Goal: Task Accomplishment & Management: Complete application form

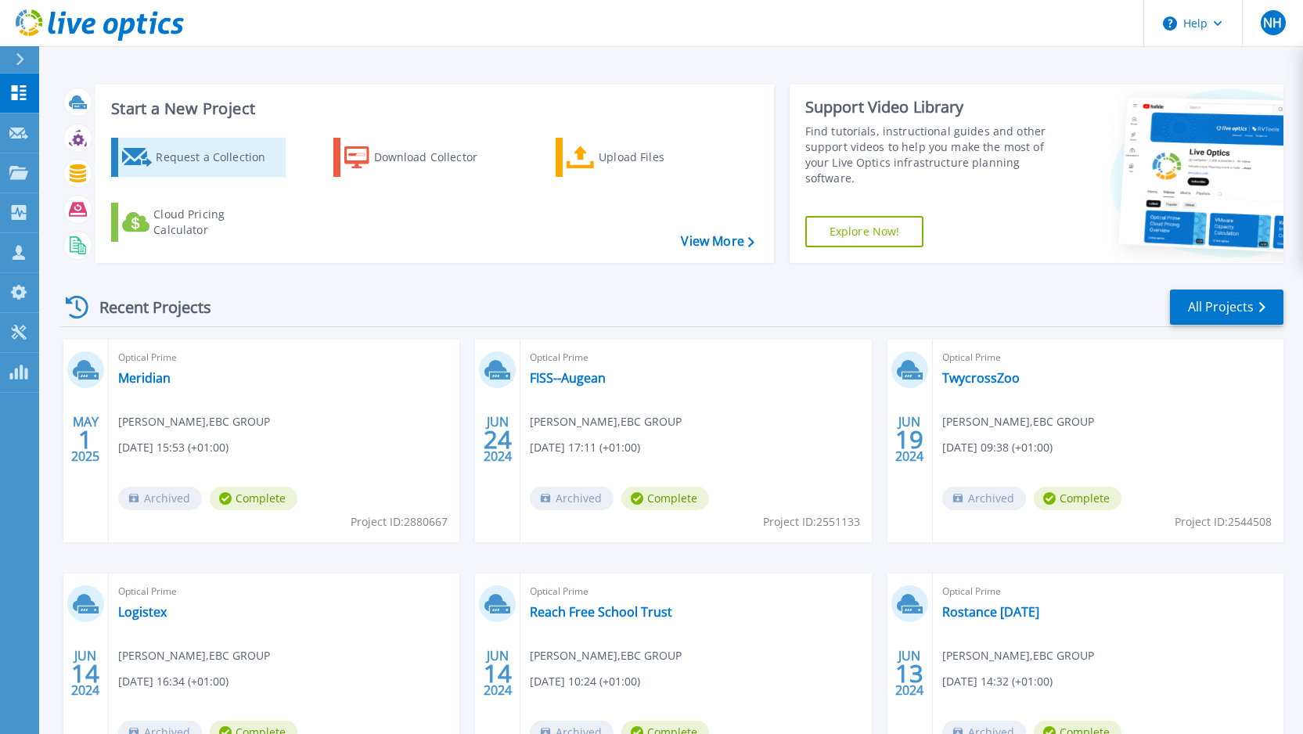
click at [218, 164] on div "Request a Collection" at bounding box center [218, 157] width 125 height 31
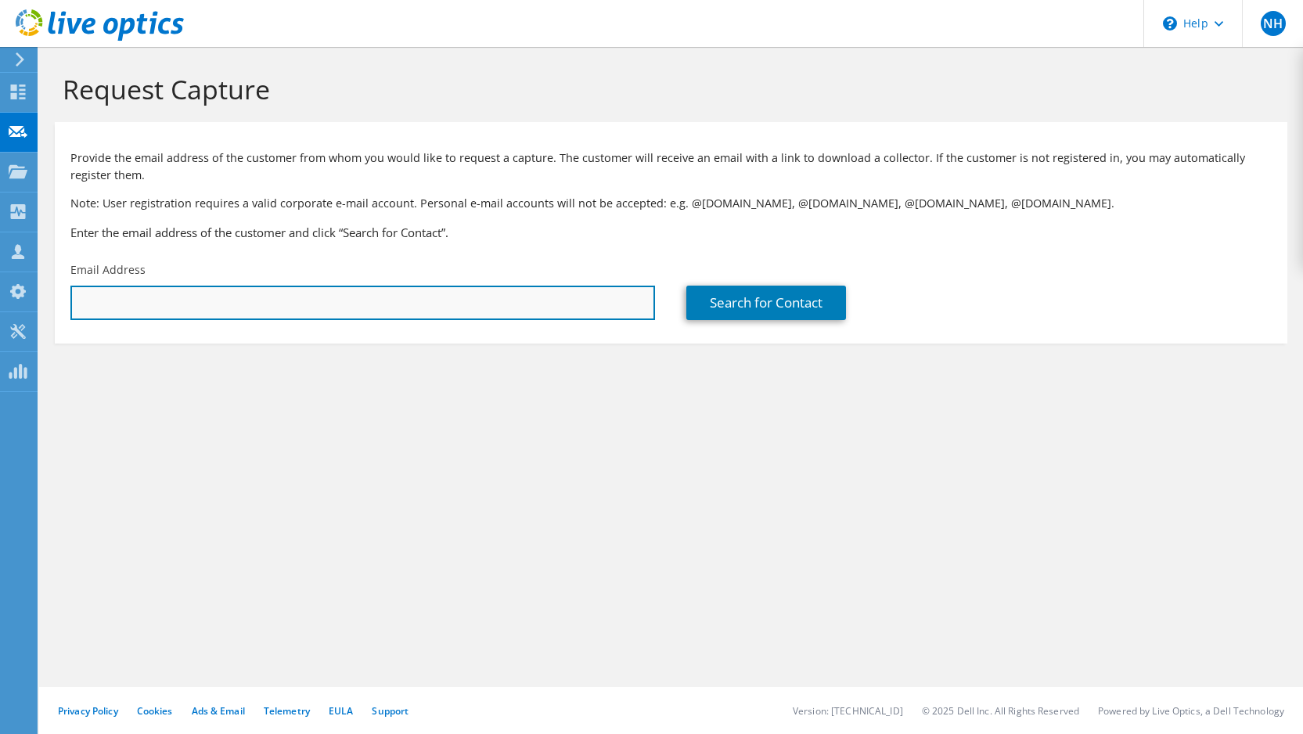
click at [154, 296] on input "text" at bounding box center [362, 303] width 585 height 34
click at [138, 302] on input "text" at bounding box center [362, 303] width 585 height 34
type input "Paul.stokes@htdata.co.uk"
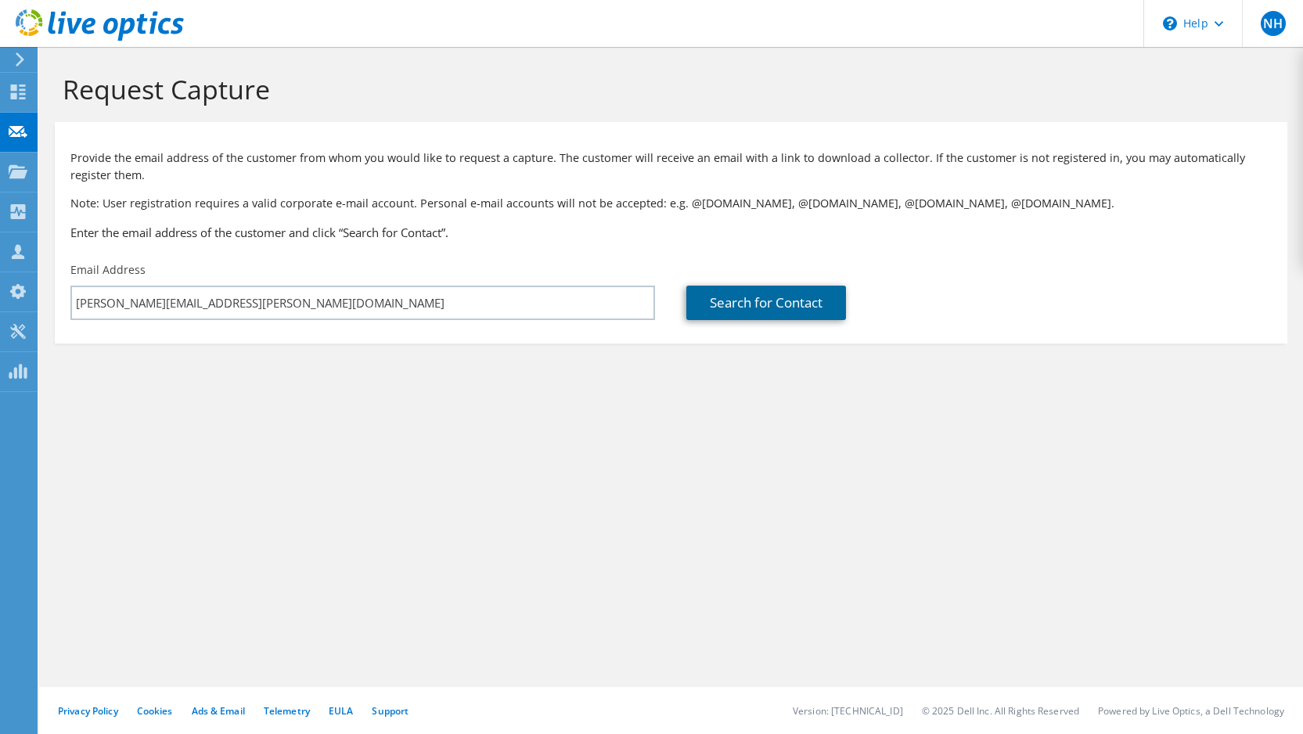
click at [748, 301] on link "Search for Contact" at bounding box center [767, 303] width 160 height 34
type input "Hellermanntyton Ltd"
type input "Paul"
type input "Stokes"
type input "[GEOGRAPHIC_DATA]"
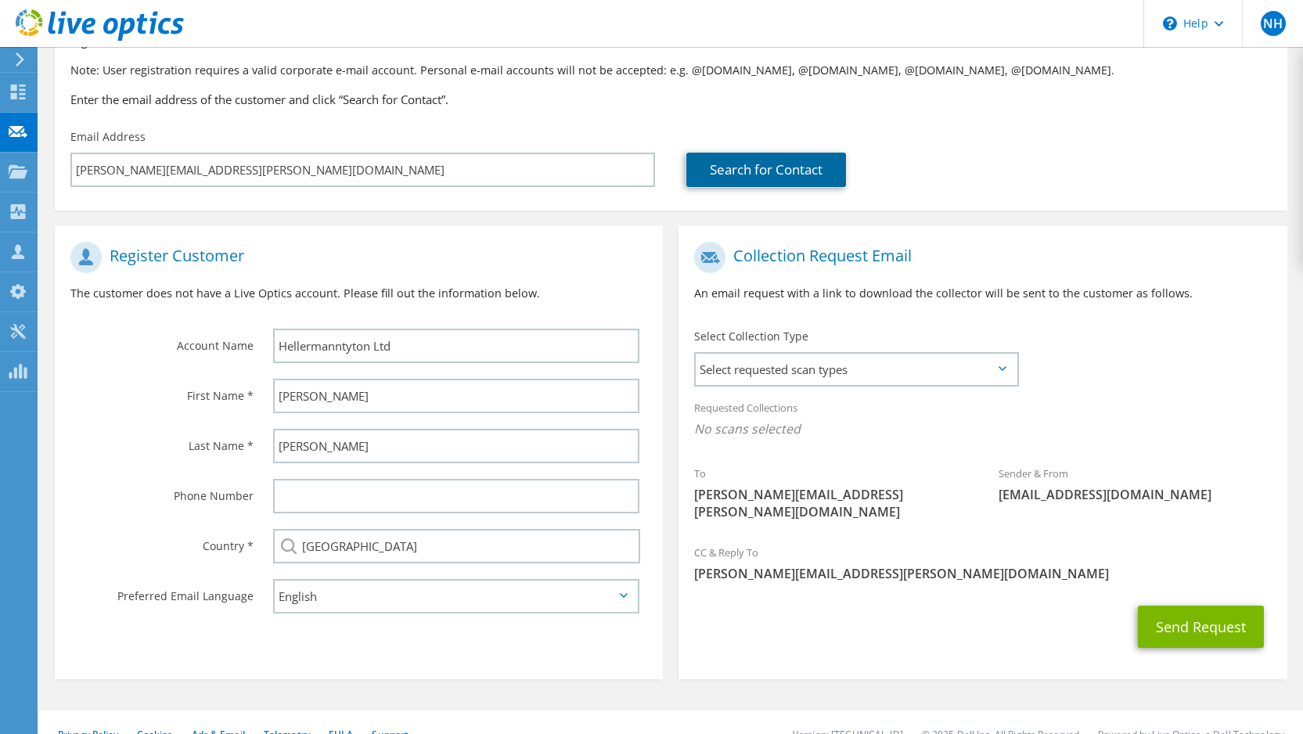
scroll to position [140, 0]
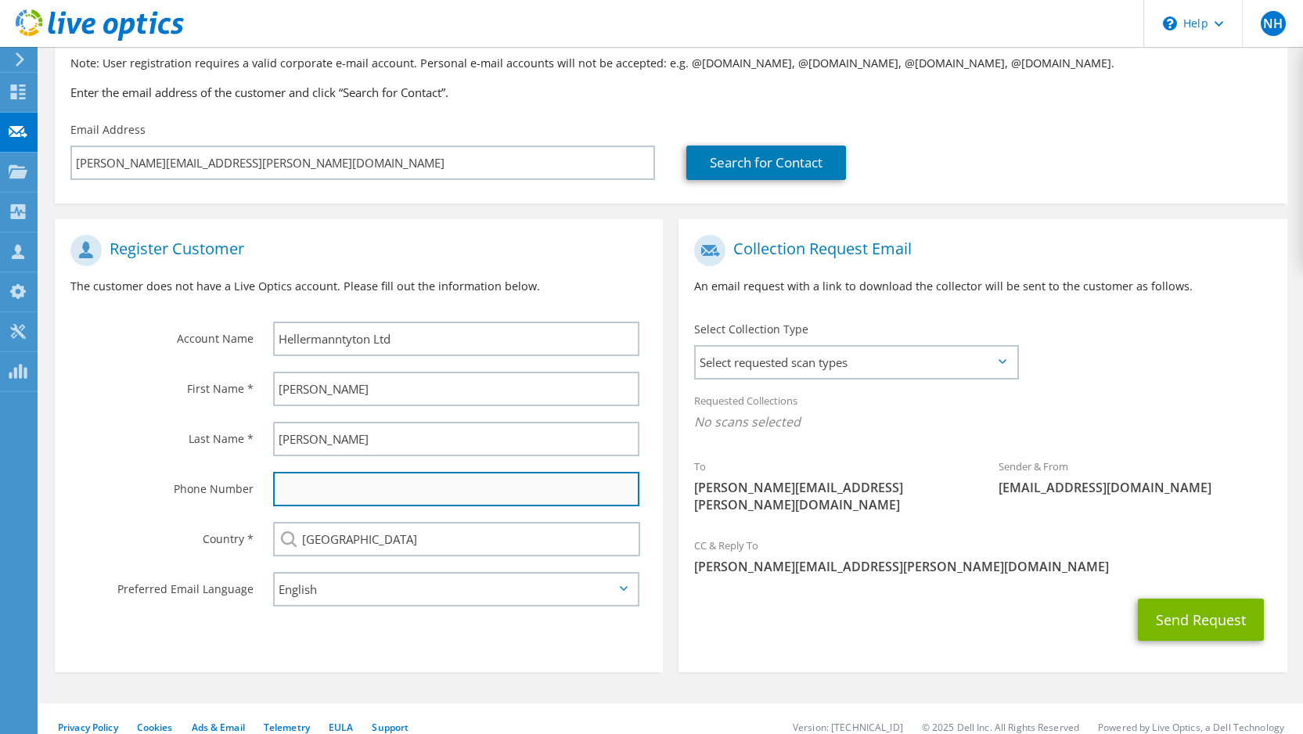
click at [363, 496] on input "text" at bounding box center [456, 489] width 366 height 34
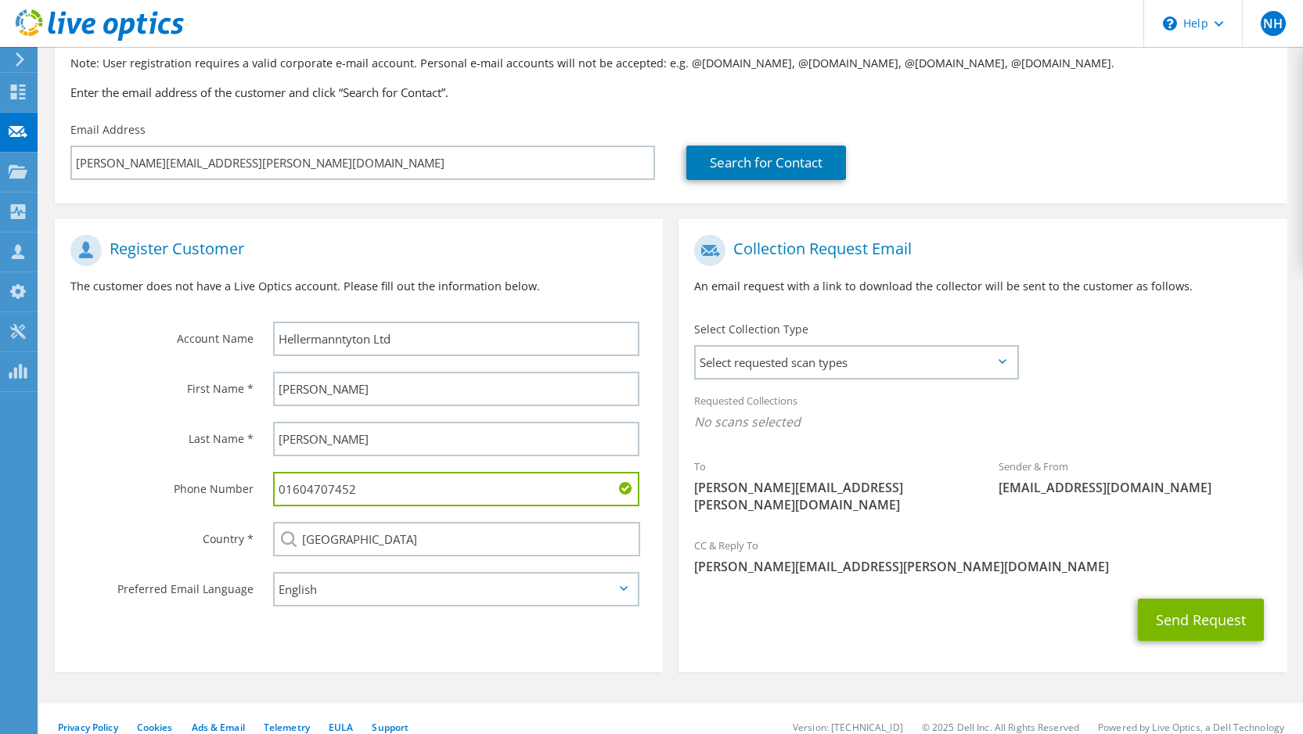
drag, startPoint x: 373, startPoint y: 488, endPoint x: 243, endPoint y: 490, distance: 130.0
click at [243, 490] on div "Phone Number 01604707452" at bounding box center [359, 489] width 608 height 50
type input "01604707452"
click at [1005, 358] on span "Select requested scan types" at bounding box center [856, 362] width 320 height 31
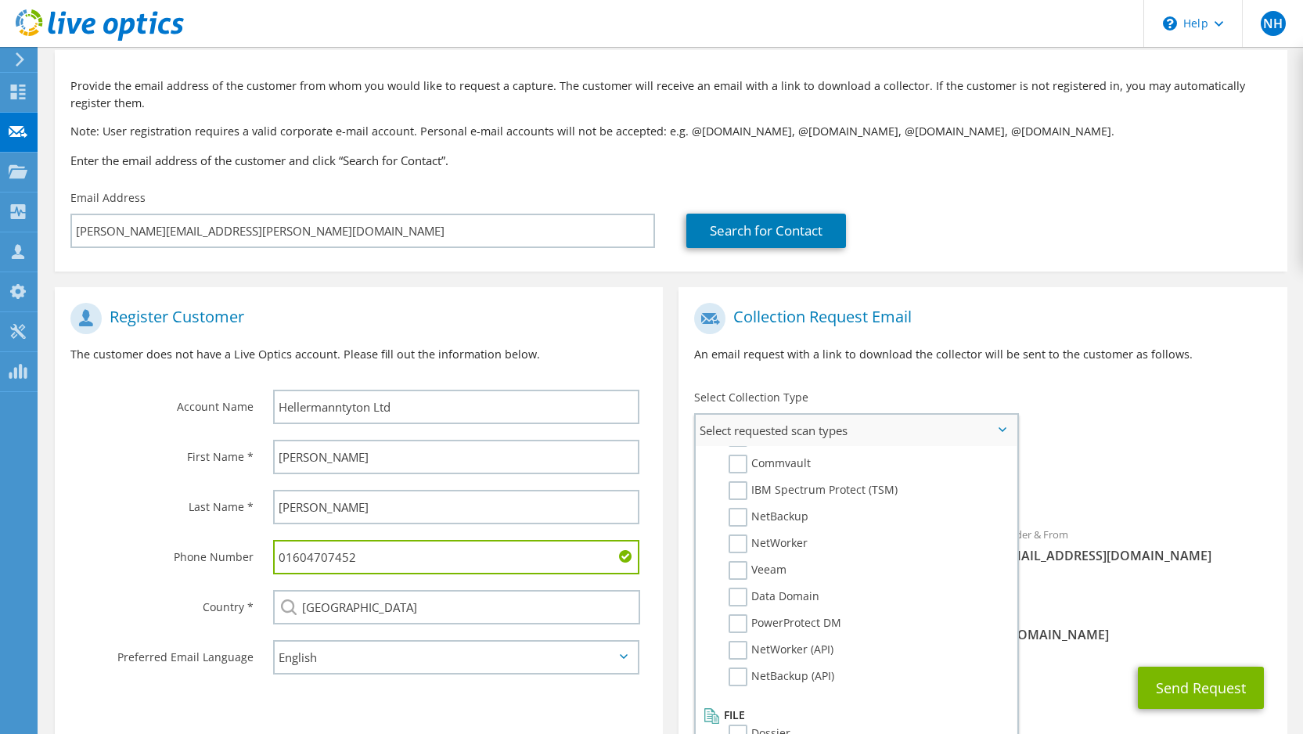
scroll to position [0, 0]
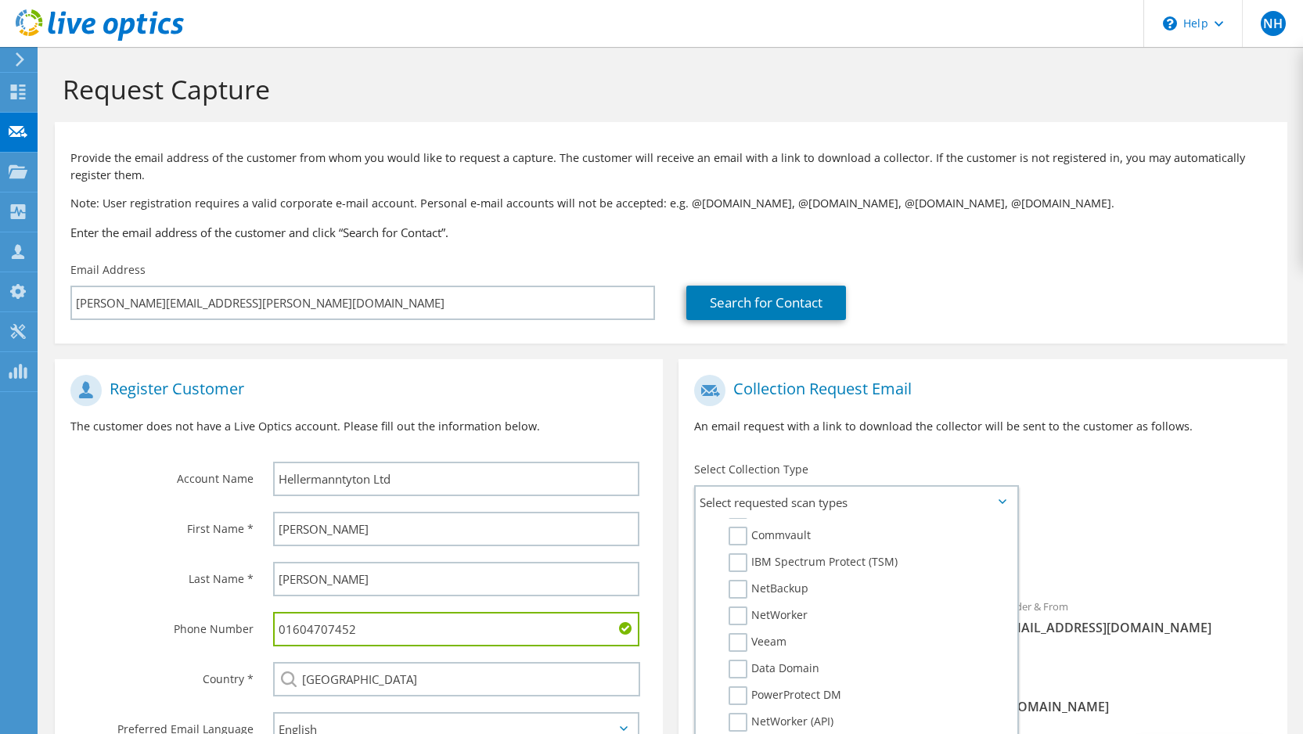
click at [1101, 464] on div "To Paul.stokes@htdata.co.uk Sender & From liveoptics@liveoptics.com" at bounding box center [983, 518] width 608 height 302
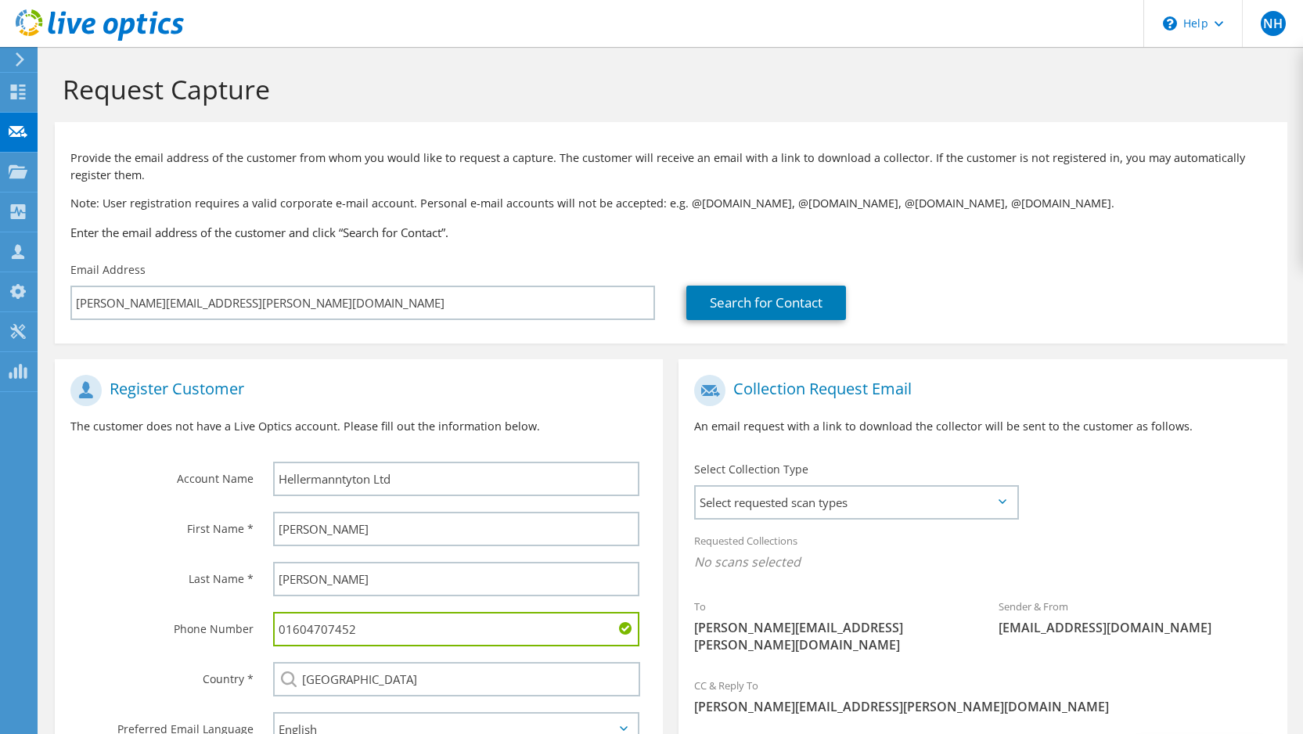
scroll to position [140, 0]
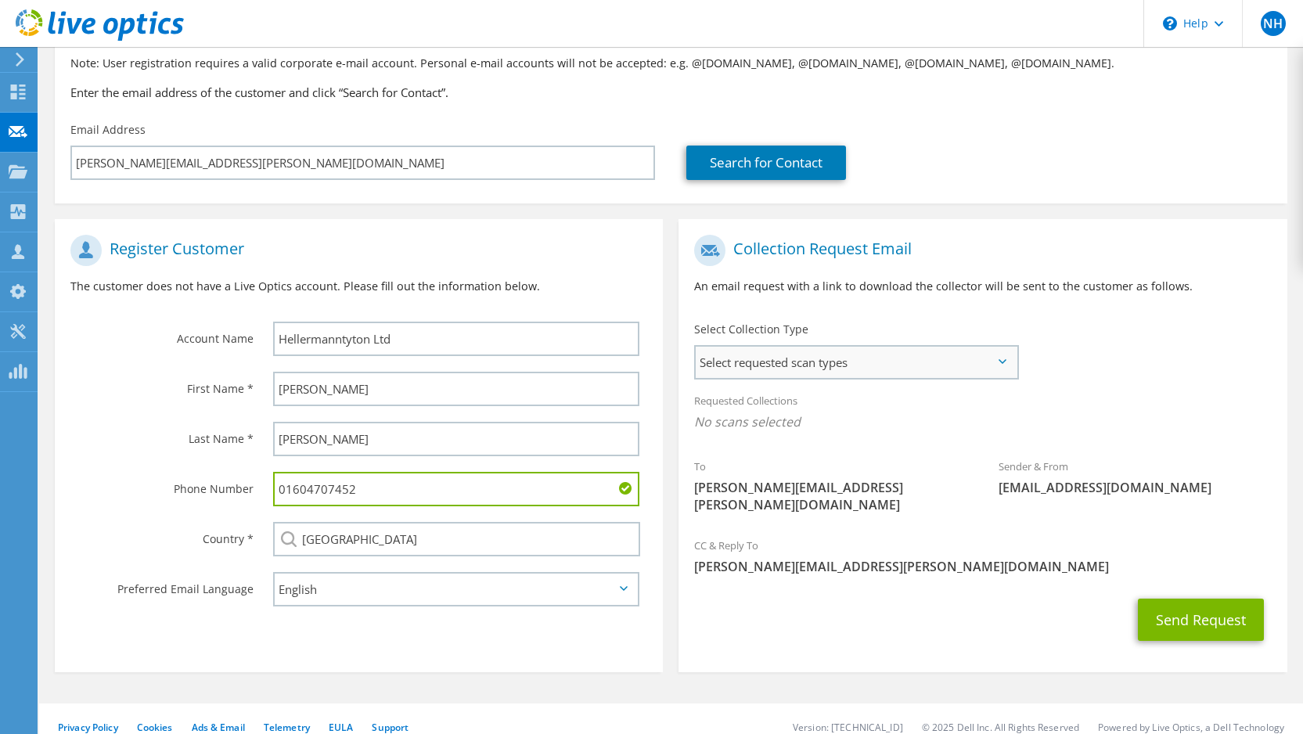
click at [1001, 367] on span "Select requested scan types" at bounding box center [856, 362] width 320 height 31
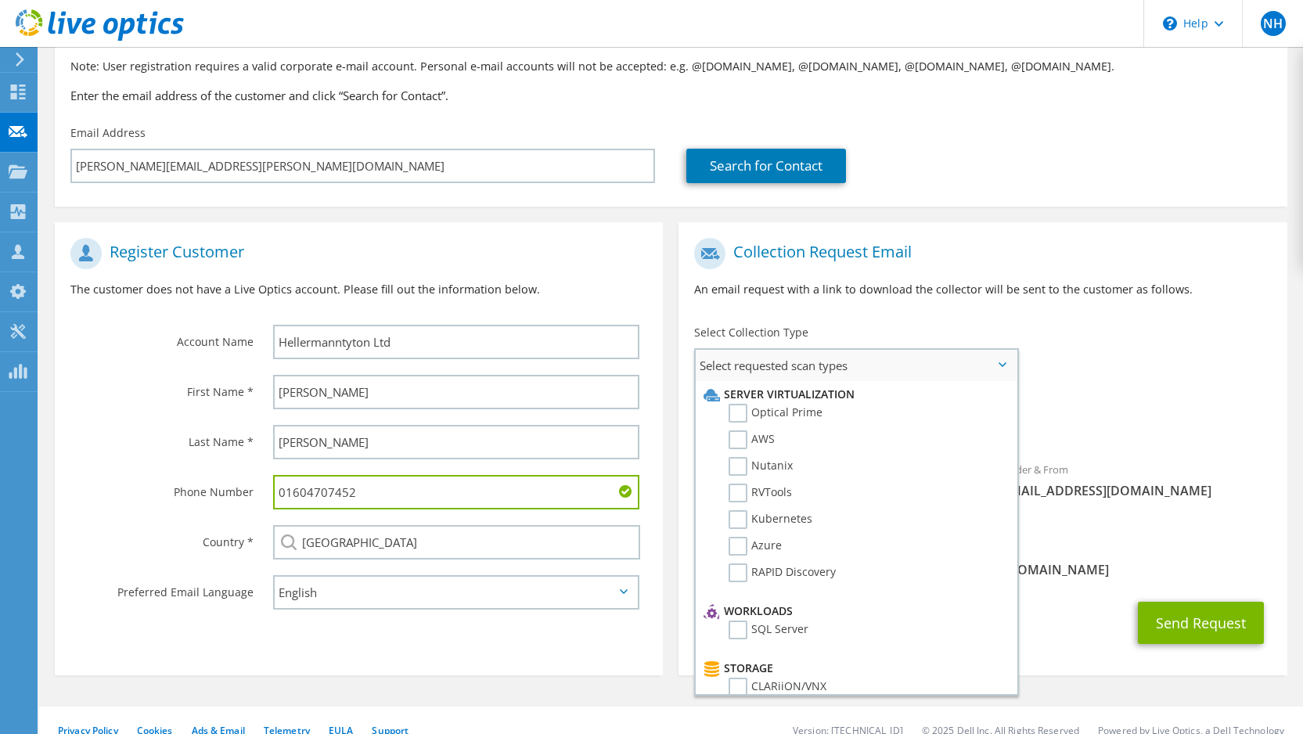
scroll to position [110, 0]
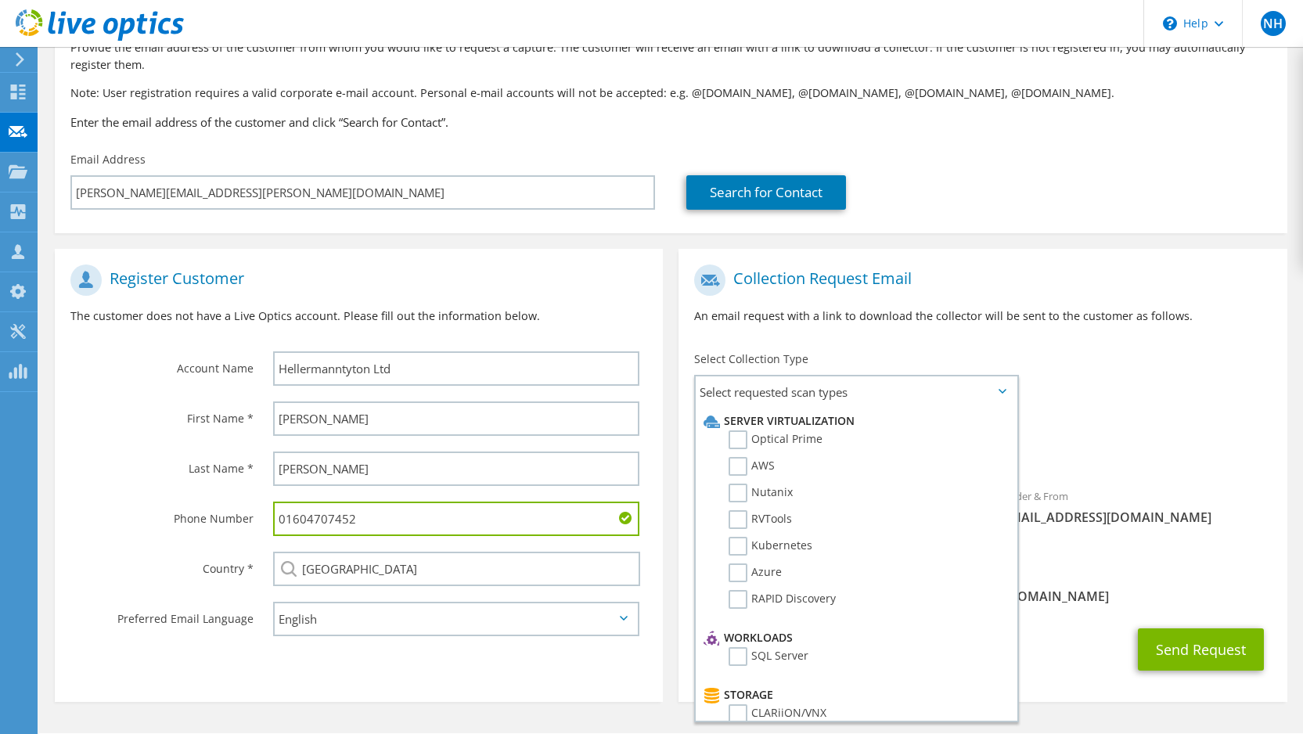
click at [1115, 406] on div "To Paul.stokes@htdata.co.uk Sender & From liveoptics@liveoptics.com" at bounding box center [983, 408] width 608 height 302
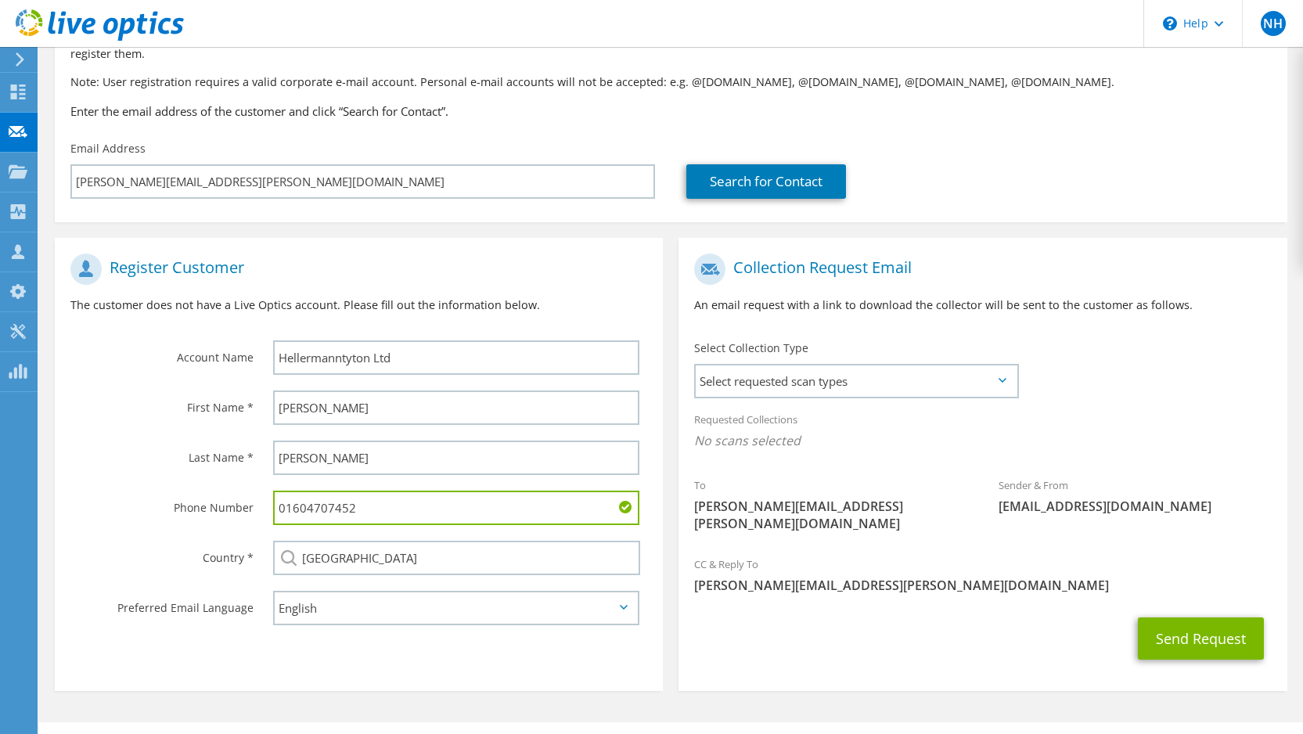
scroll to position [140, 0]
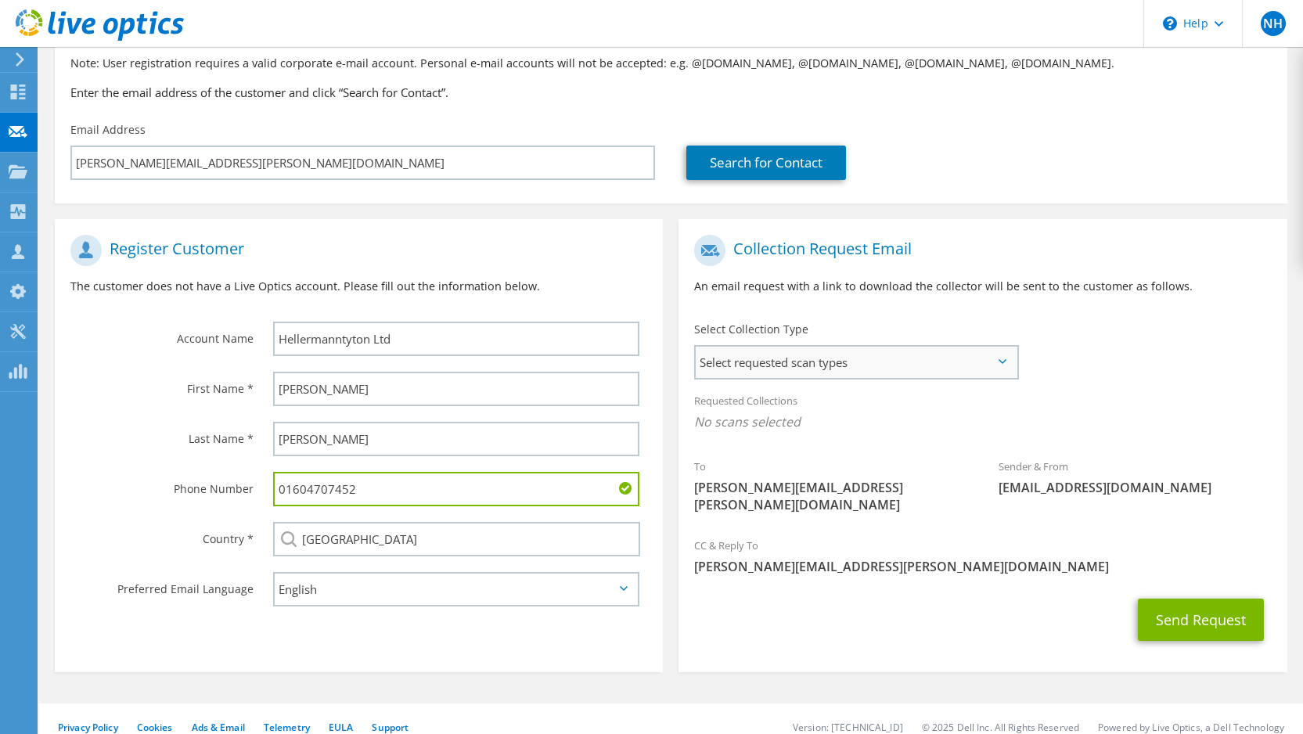
click at [995, 359] on span "Select requested scan types" at bounding box center [856, 362] width 320 height 31
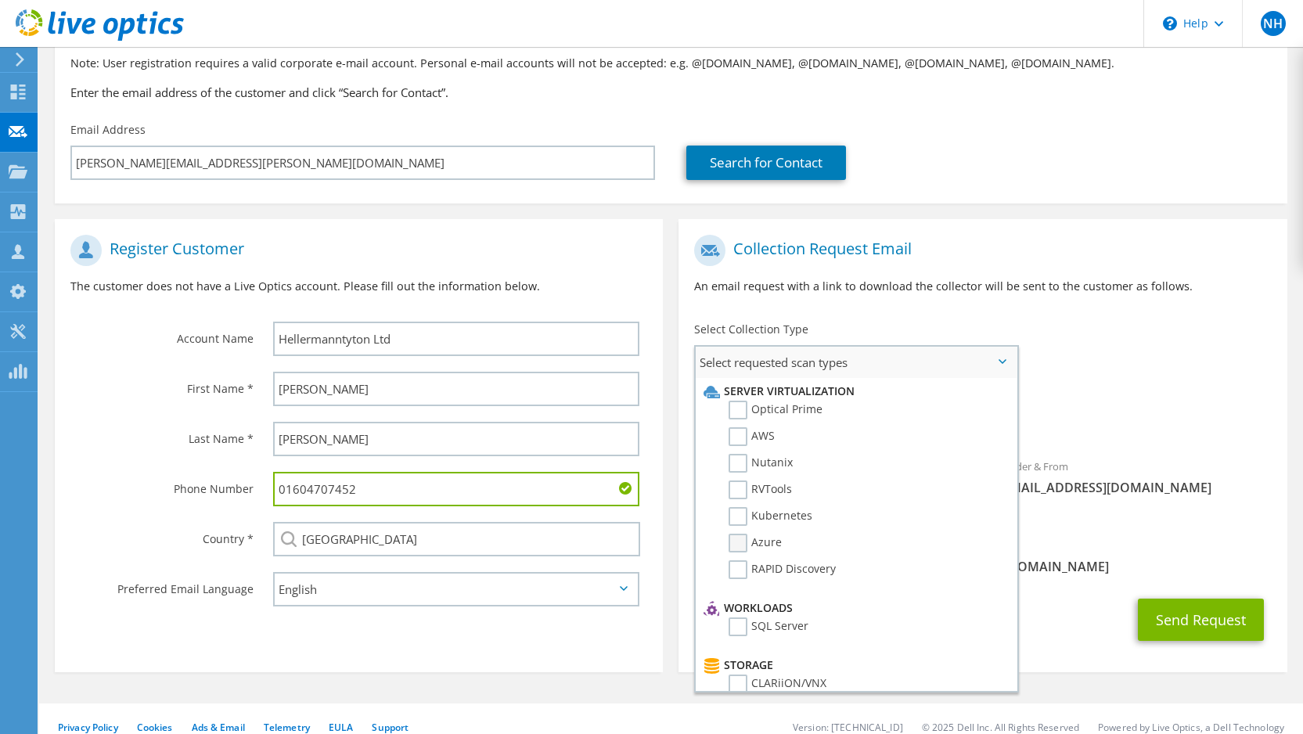
click at [735, 538] on label "Azure" at bounding box center [755, 543] width 53 height 19
click at [0, 0] on input "Azure" at bounding box center [0, 0] width 0 height 0
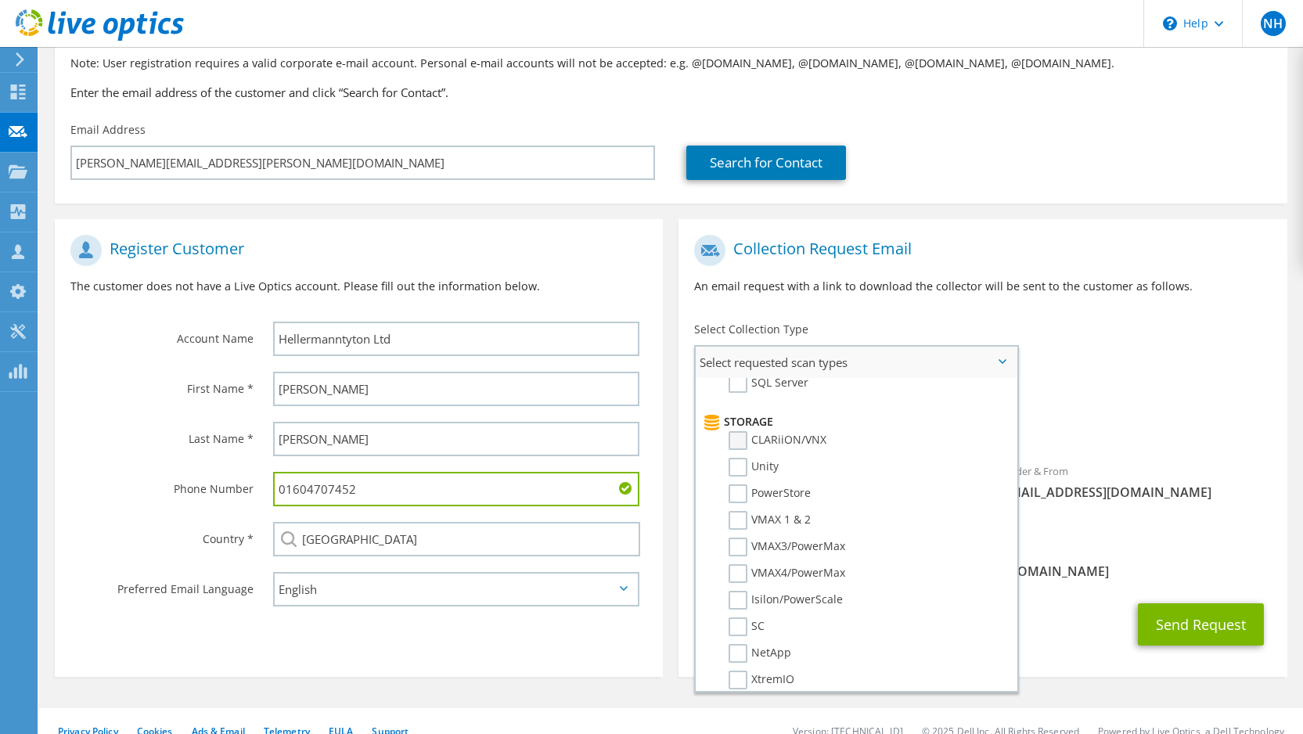
scroll to position [232, 0]
click at [739, 400] on label "SQL Server" at bounding box center [769, 395] width 80 height 19
click at [0, 0] on input "SQL Server" at bounding box center [0, 0] width 0 height 0
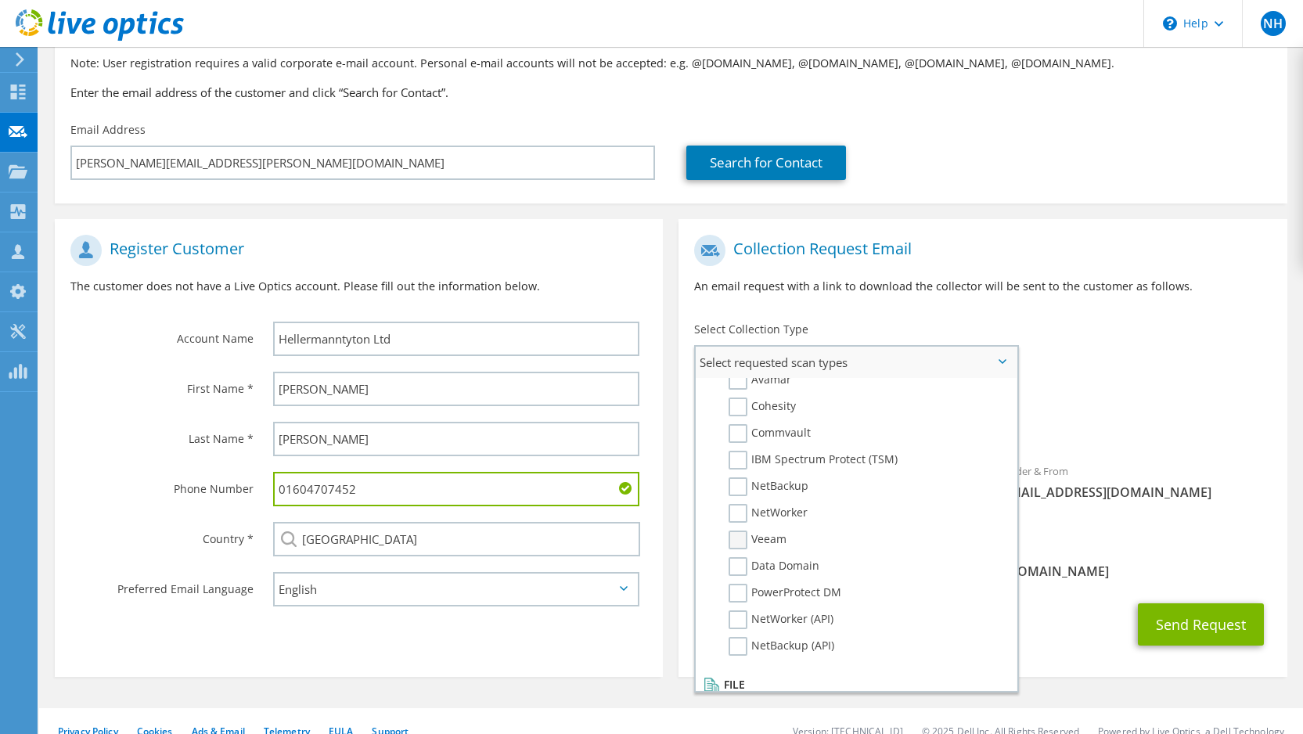
click at [741, 536] on label "Veeam" at bounding box center [758, 540] width 58 height 19
click at [0, 0] on input "Veeam" at bounding box center [0, 0] width 0 height 0
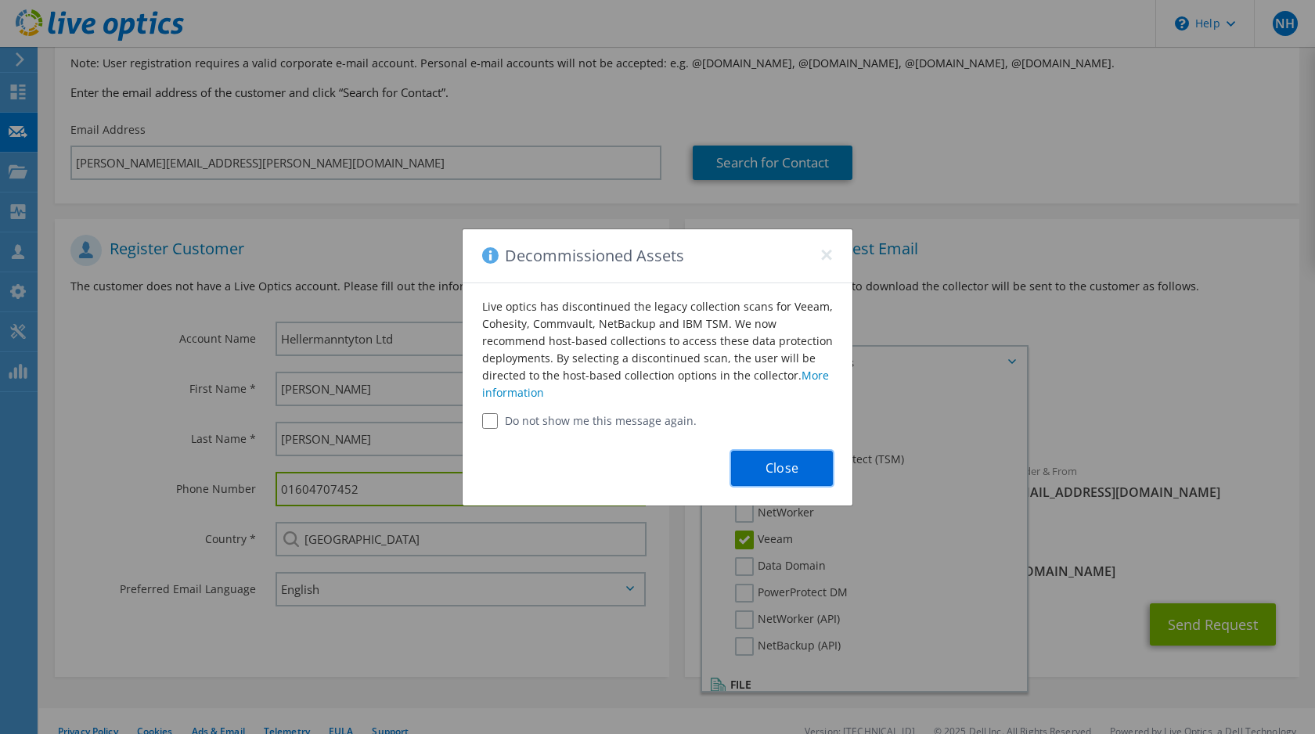
click at [775, 468] on button "Close" at bounding box center [782, 468] width 102 height 35
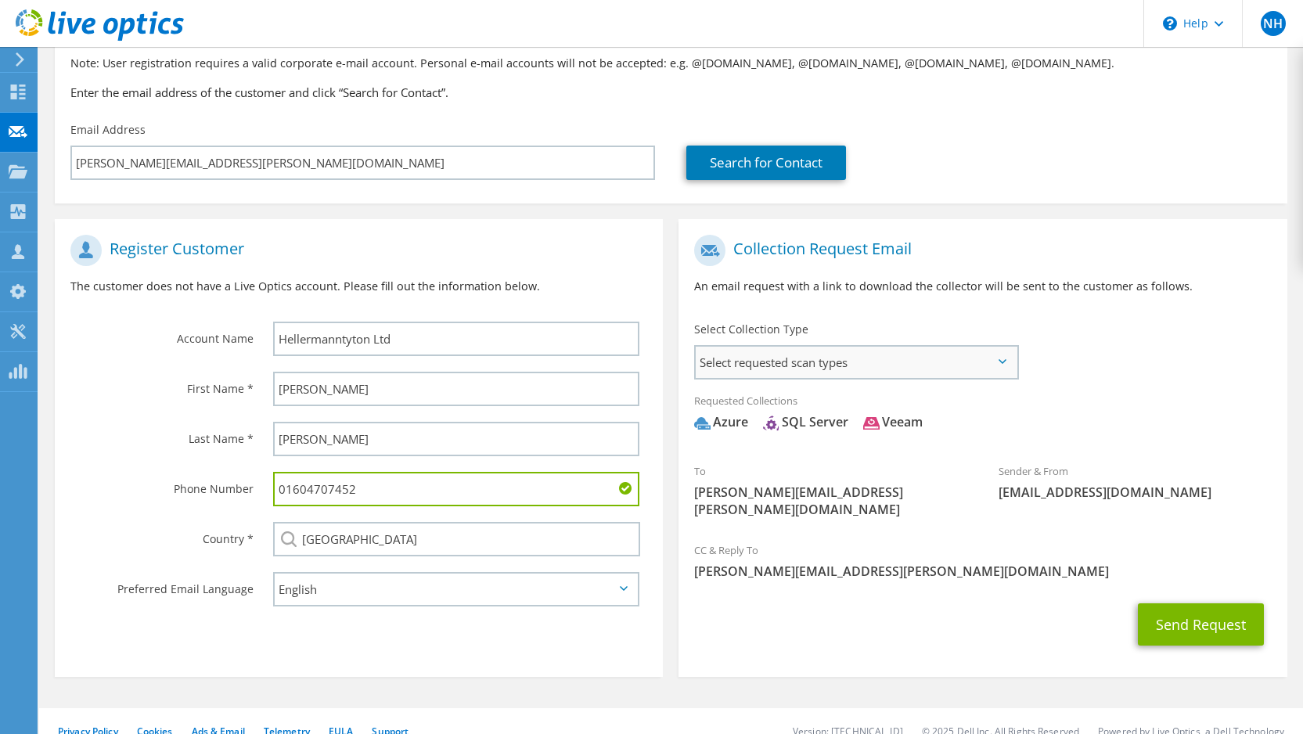
click at [914, 377] on span "Select requested scan types" at bounding box center [856, 362] width 320 height 31
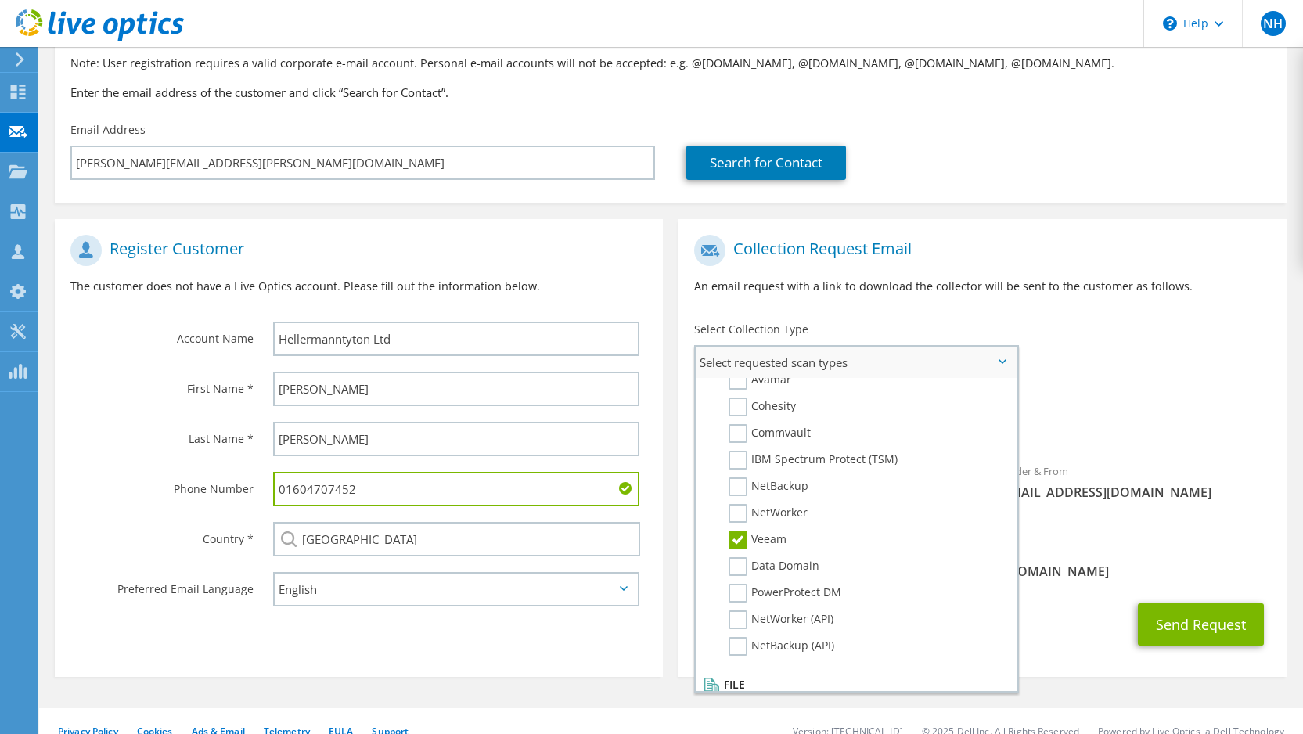
click at [741, 539] on label "Veeam" at bounding box center [758, 540] width 58 height 19
click at [0, 0] on input "Veeam" at bounding box center [0, 0] width 0 height 0
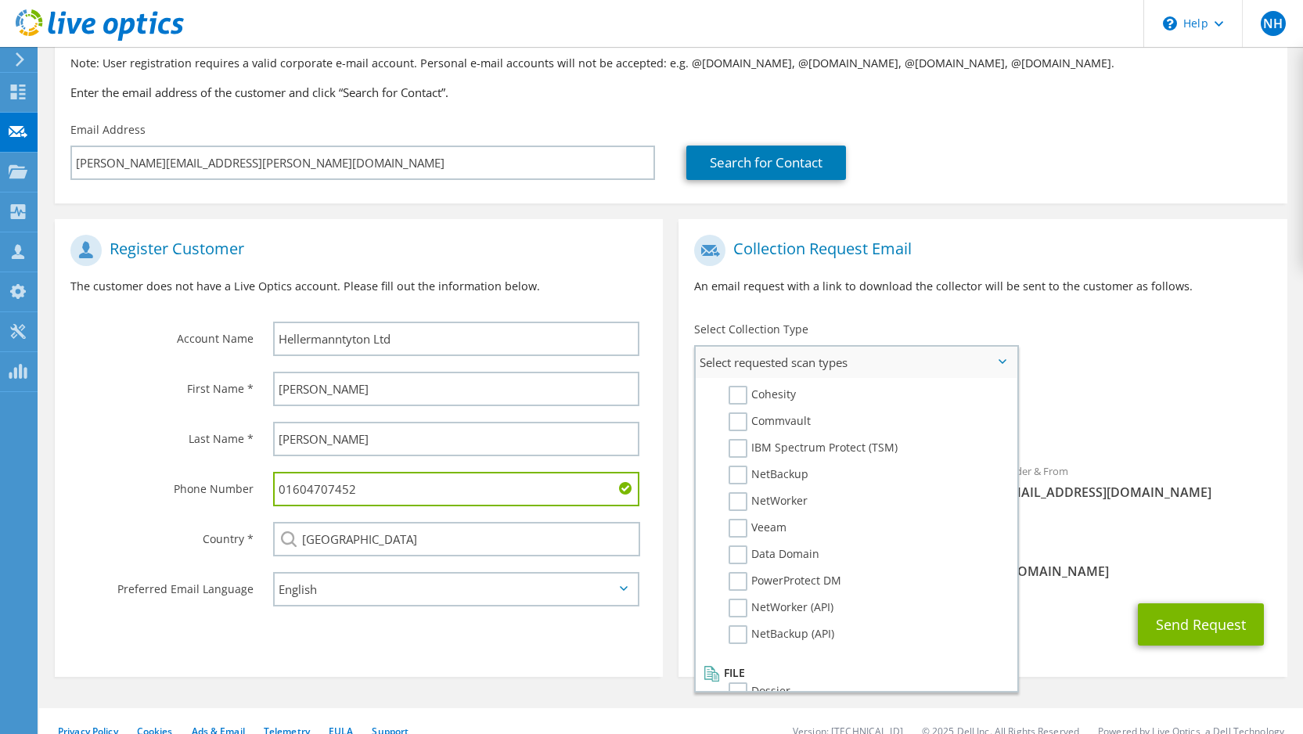
scroll to position [744, 0]
click at [1141, 411] on div "Requested Collections No scans selected Azure SQL Server" at bounding box center [983, 415] width 608 height 63
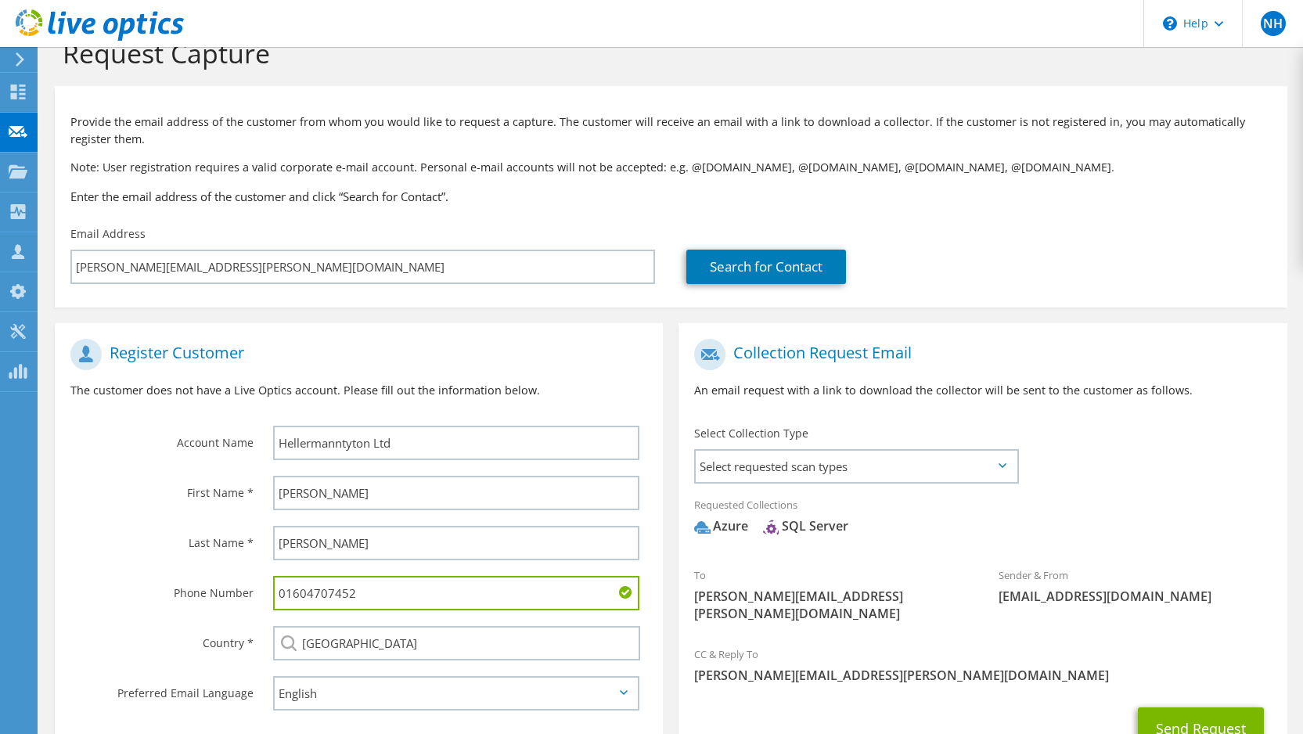
scroll to position [0, 0]
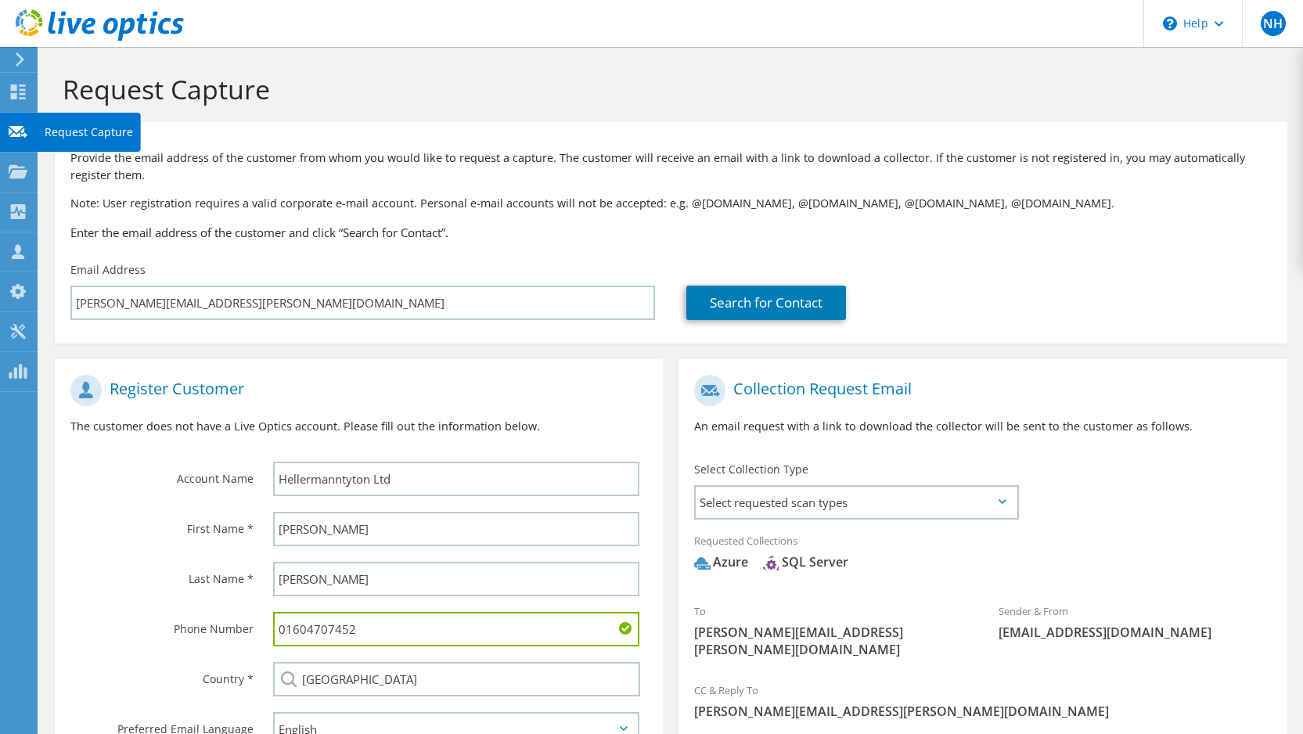
click at [21, 129] on icon at bounding box center [18, 131] width 19 height 15
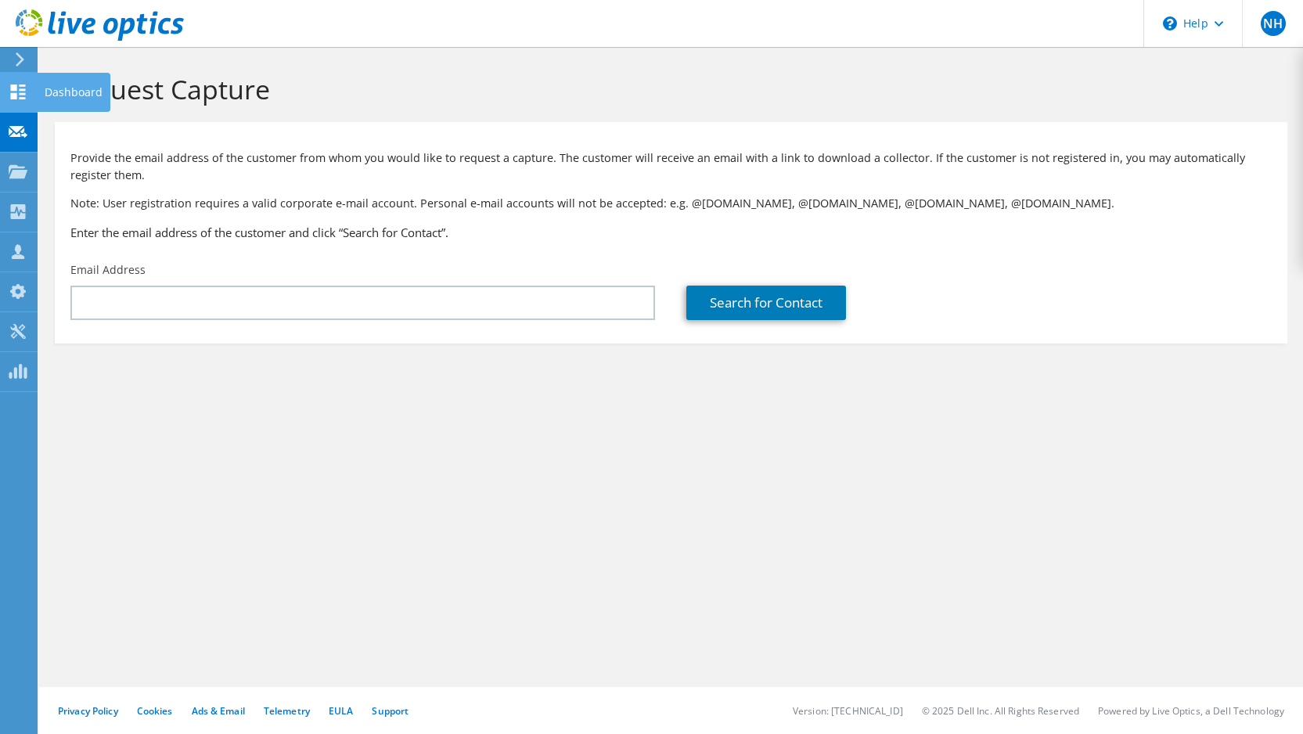
click at [20, 100] on div at bounding box center [18, 93] width 19 height 17
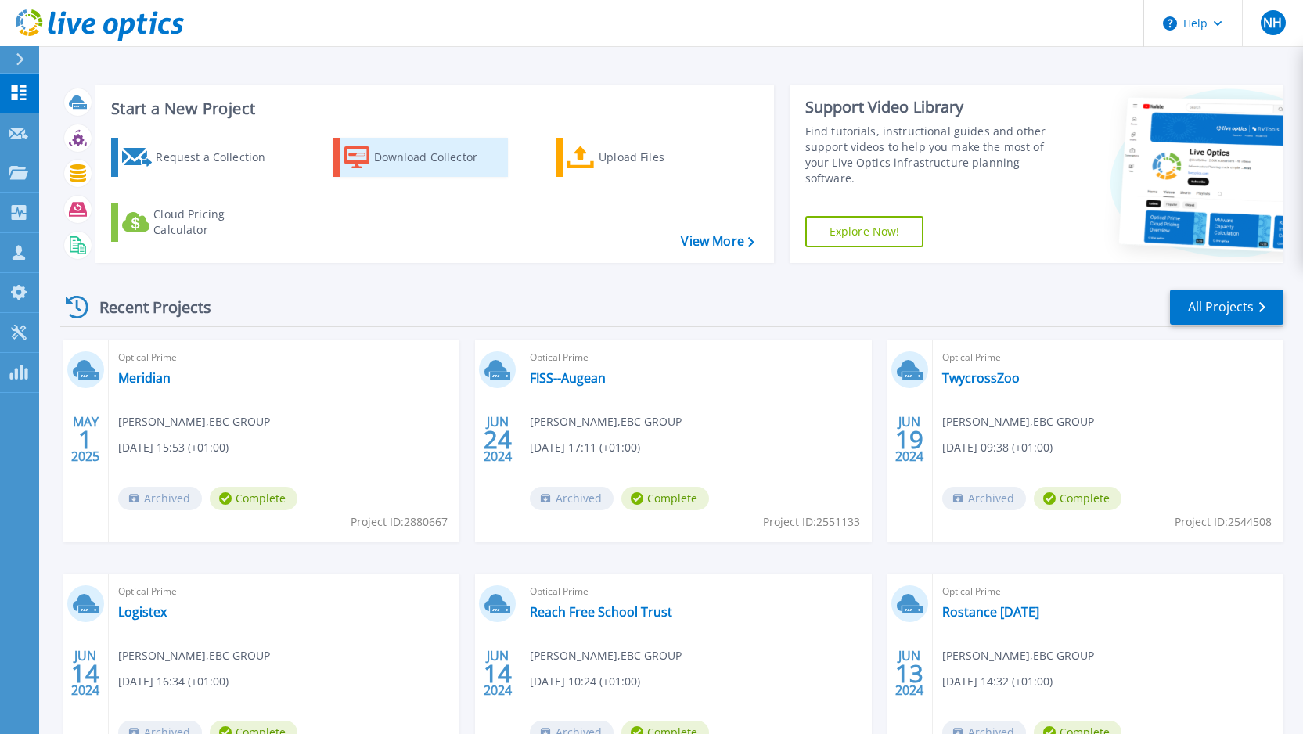
click at [412, 164] on div "Download Collector" at bounding box center [436, 157] width 125 height 31
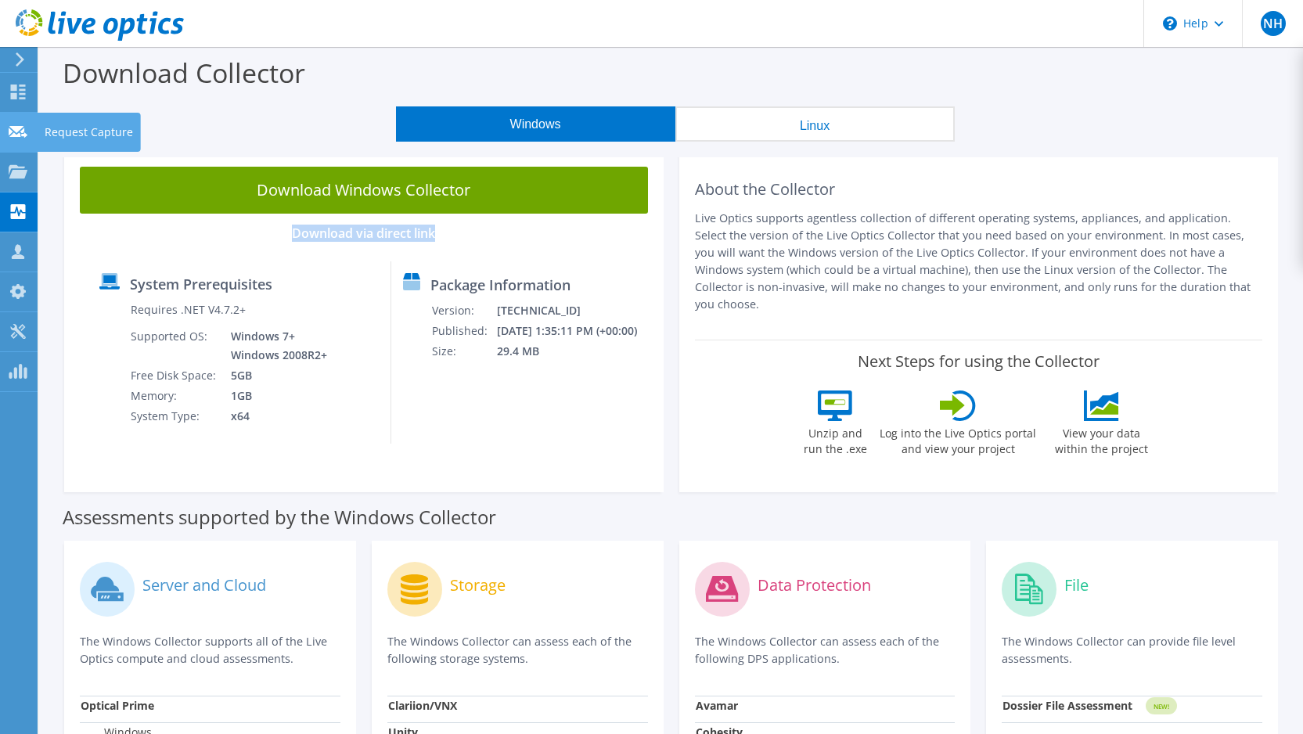
click at [17, 134] on icon at bounding box center [18, 131] width 19 height 15
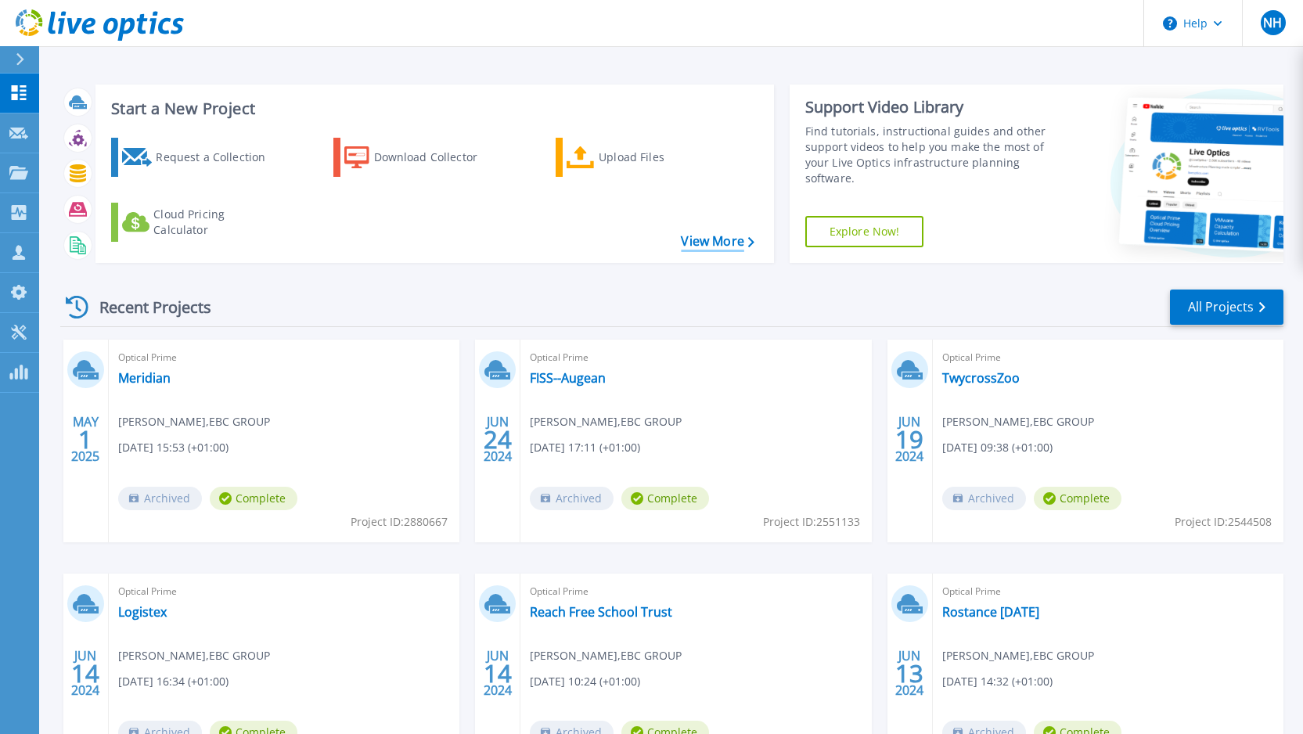
click at [719, 243] on link "View More" at bounding box center [717, 241] width 73 height 15
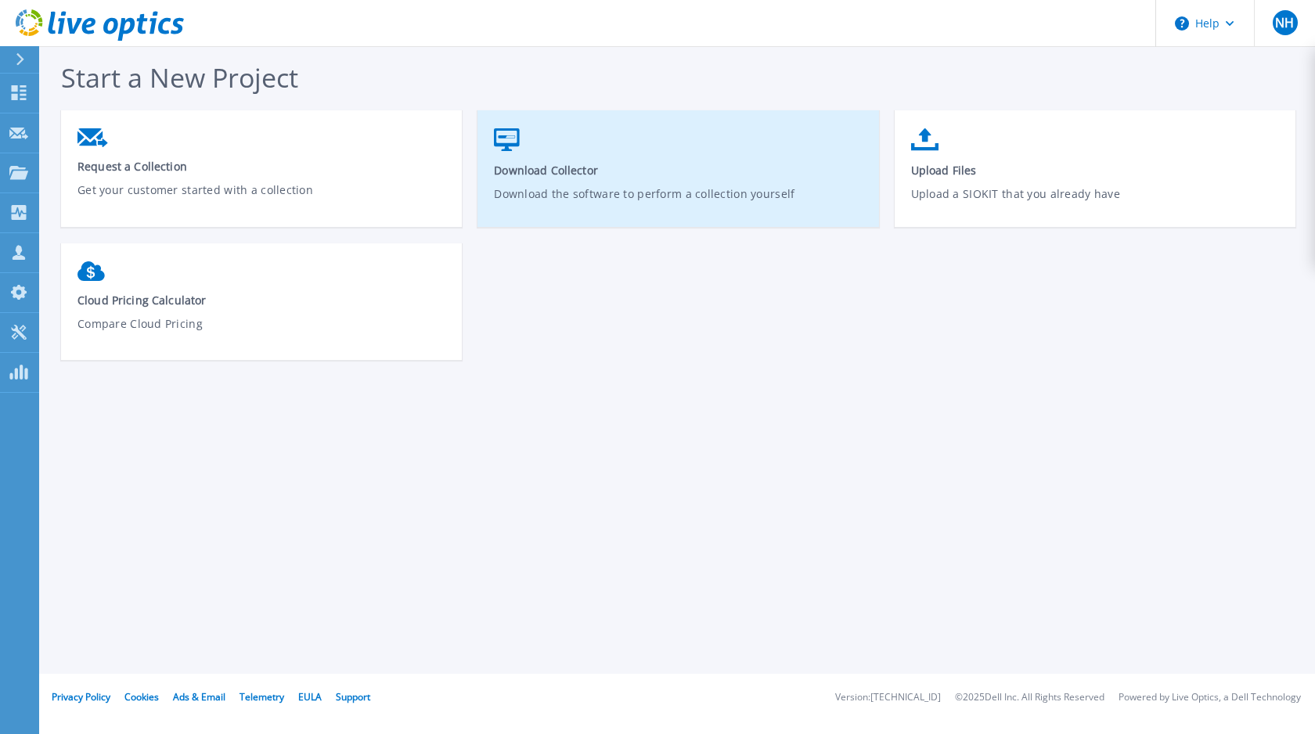
click at [526, 137] on link "Download Collector Download the software to perform a collection yourself" at bounding box center [678, 177] width 401 height 112
